Goal: Information Seeking & Learning: Learn about a topic

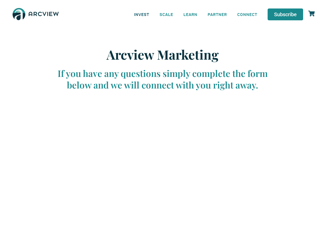
click at [141, 14] on link "INVEST" at bounding box center [141, 14] width 25 height 12
click at [166, 14] on link "SCALE" at bounding box center [166, 14] width 24 height 12
click at [190, 14] on link "LEARN" at bounding box center [190, 14] width 24 height 12
click at [247, 14] on link "CONNECT" at bounding box center [247, 14] width 30 height 12
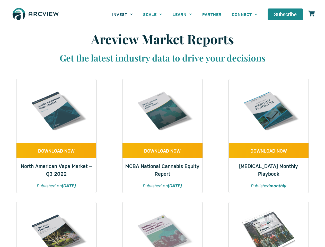
click at [122, 14] on link "INVEST" at bounding box center [122, 14] width 31 height 12
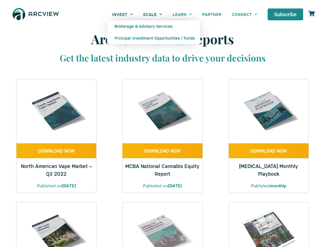
click at [153, 14] on link "SCALE" at bounding box center [152, 14] width 29 height 12
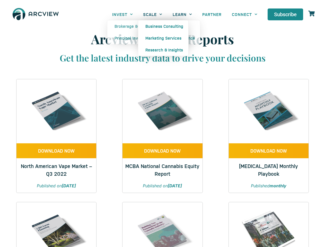
click at [182, 14] on link "LEARN" at bounding box center [182, 14] width 30 height 12
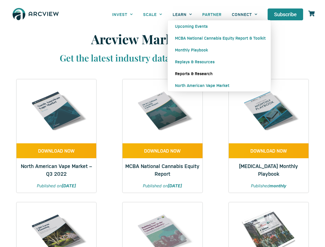
click at [244, 14] on link "CONNECT" at bounding box center [245, 14] width 36 height 12
